Goal: Task Accomplishment & Management: Manage account settings

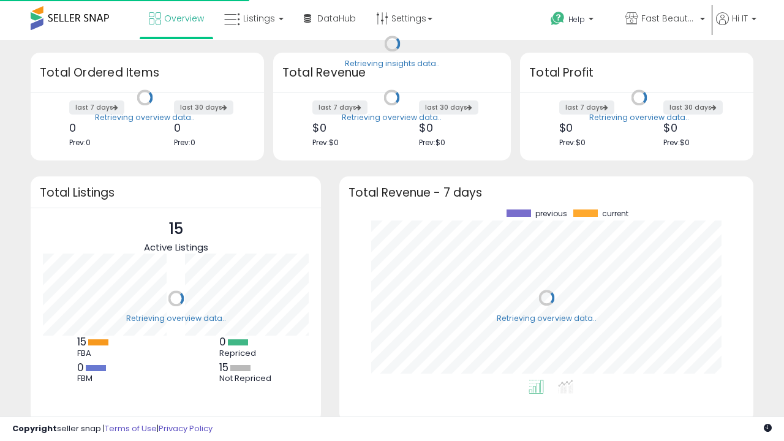
scroll to position [170, 389]
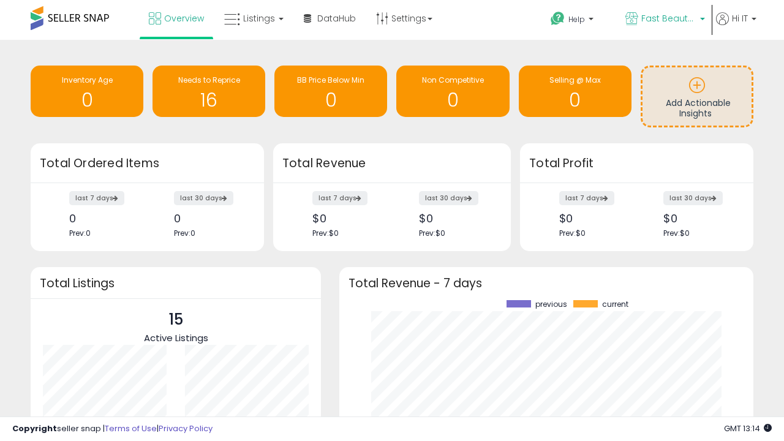
click at [664, 20] on span "Fast Beauty ([GEOGRAPHIC_DATA])" at bounding box center [668, 18] width 55 height 12
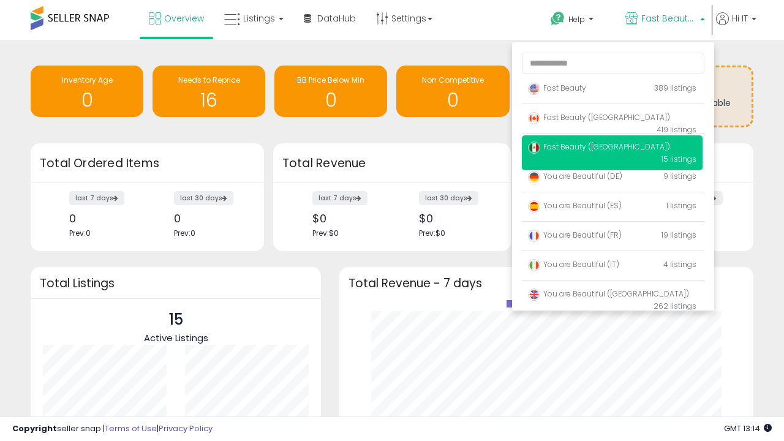
click at [612, 296] on span "You are Beautiful ([GEOGRAPHIC_DATA])" at bounding box center [608, 293] width 161 height 10
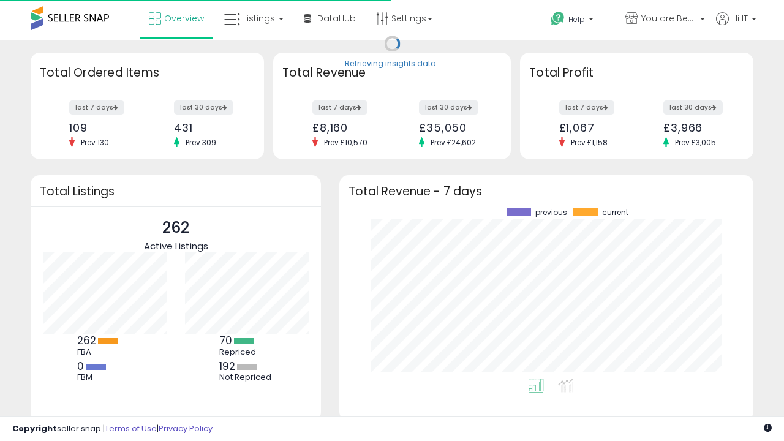
scroll to position [170, 389]
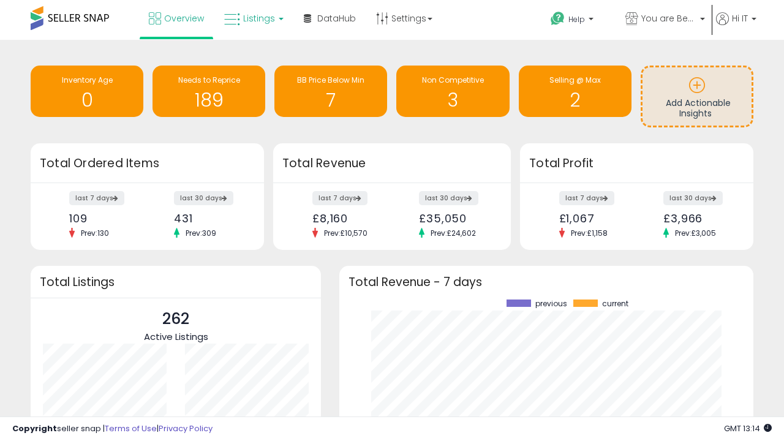
click at [252, 18] on span "Listings" at bounding box center [259, 18] width 32 height 12
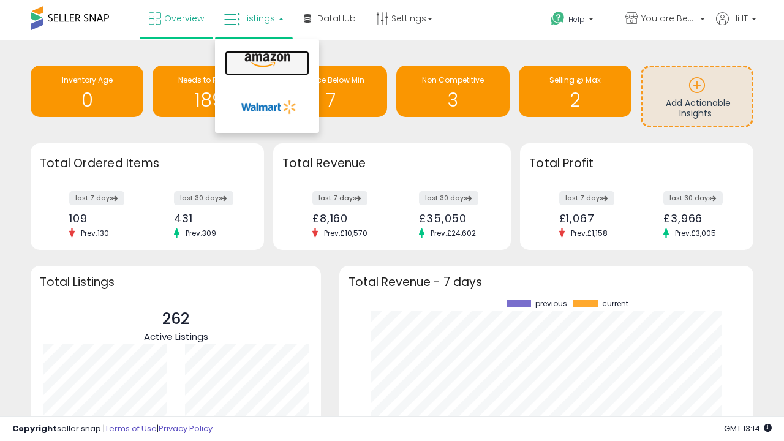
click at [266, 61] on icon at bounding box center [267, 61] width 53 height 16
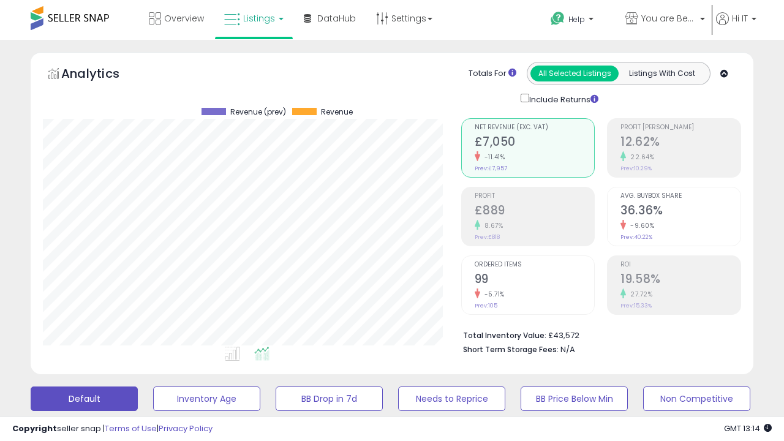
scroll to position [238, 0]
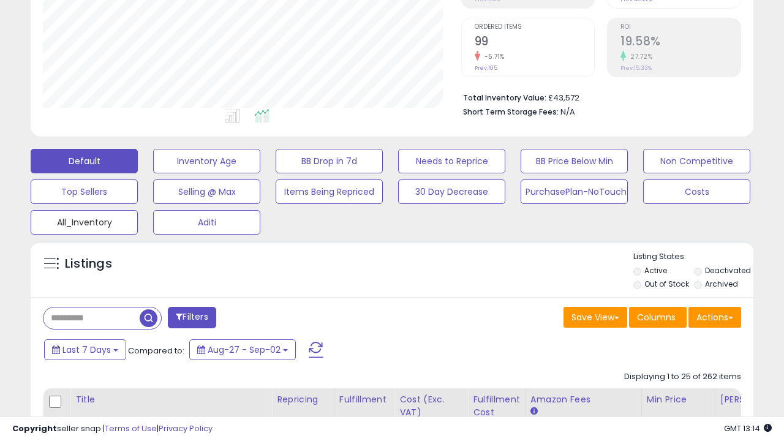
click at [84, 220] on button "All_Inventory" at bounding box center [84, 222] width 107 height 24
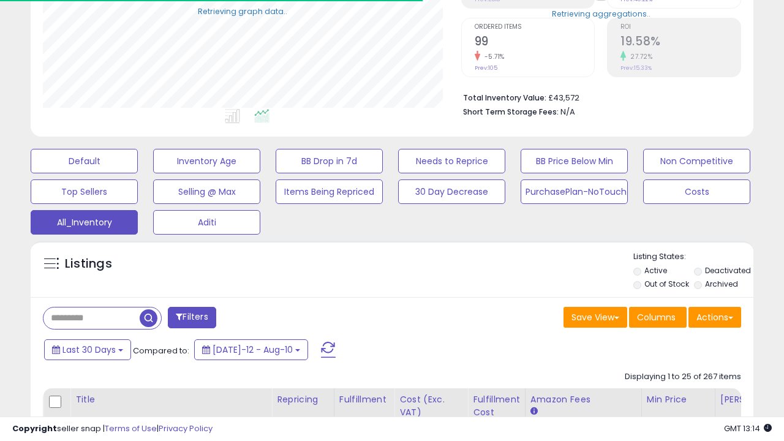
scroll to position [251, 418]
click at [87, 348] on span "Last 30 Days" at bounding box center [88, 350] width 53 height 12
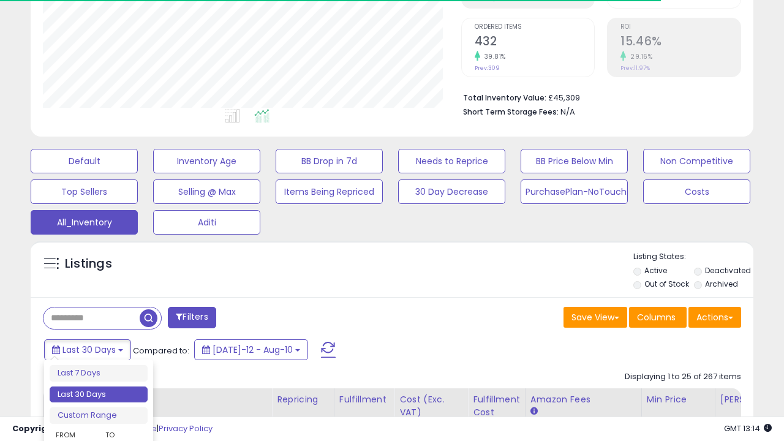
click at [99, 394] on li "Last 30 Days" at bounding box center [99, 394] width 98 height 17
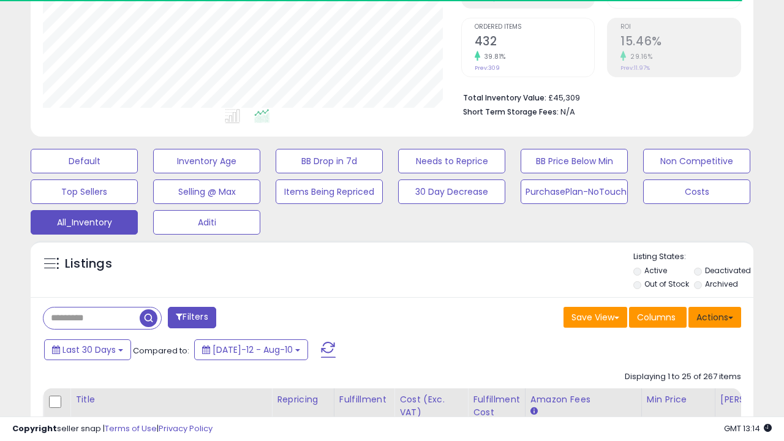
click at [715, 316] on button "Actions" at bounding box center [714, 317] width 53 height 21
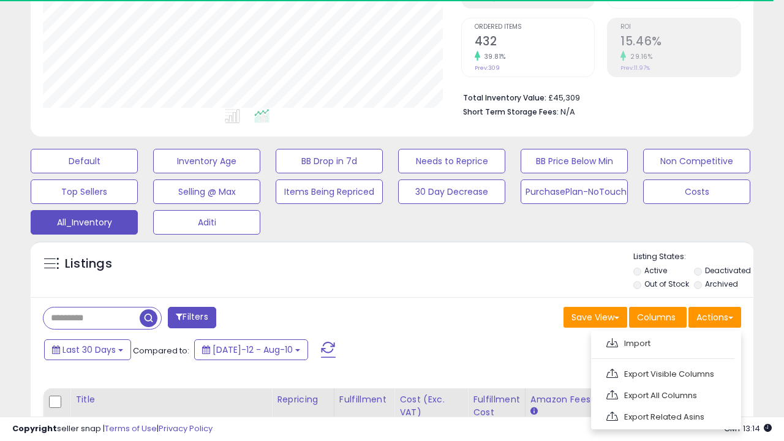
click at [664, 394] on link "Export All Columns" at bounding box center [665, 395] width 134 height 19
